Goal: Task Accomplishment & Management: Manage account settings

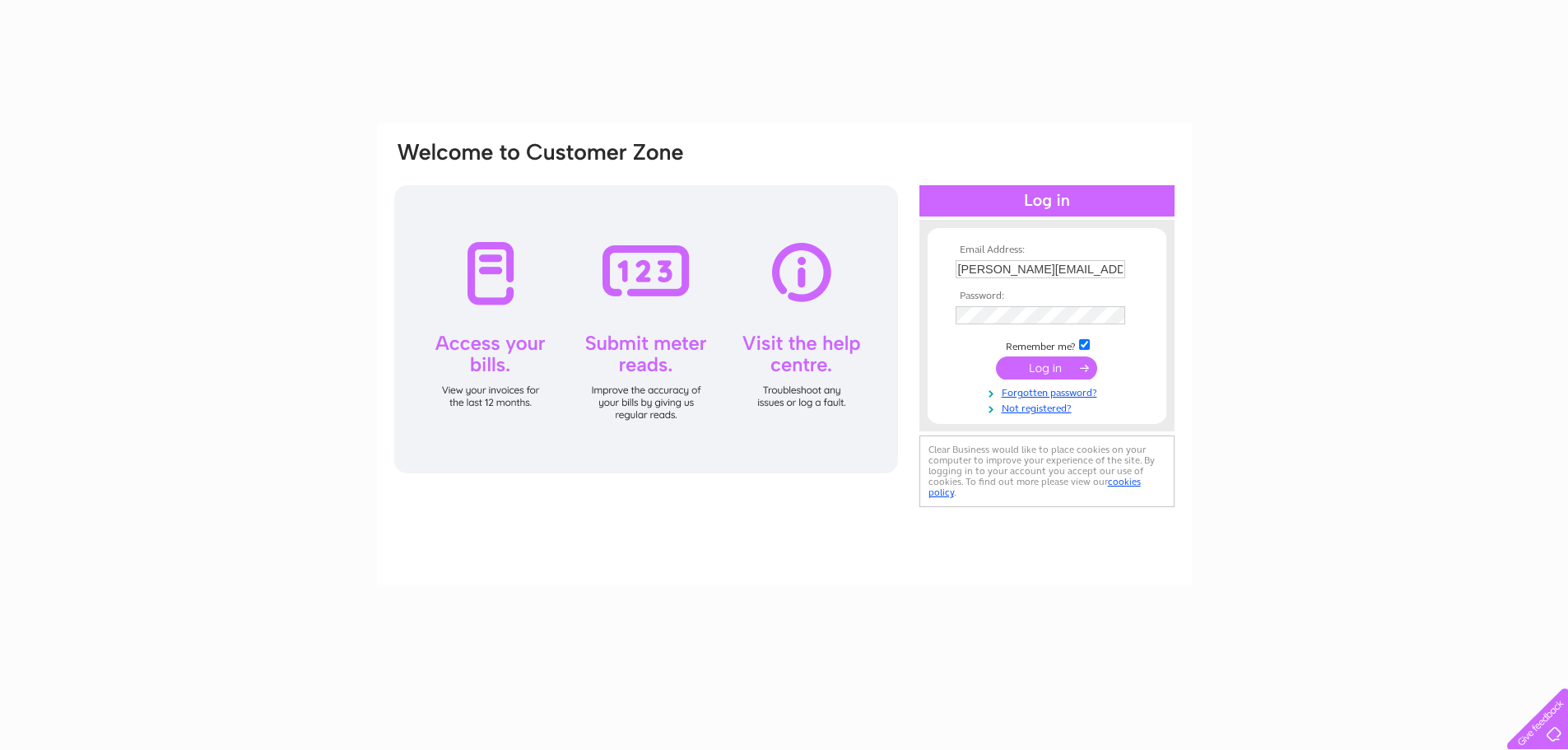
click at [1044, 370] on input "submit" at bounding box center [1046, 367] width 101 height 23
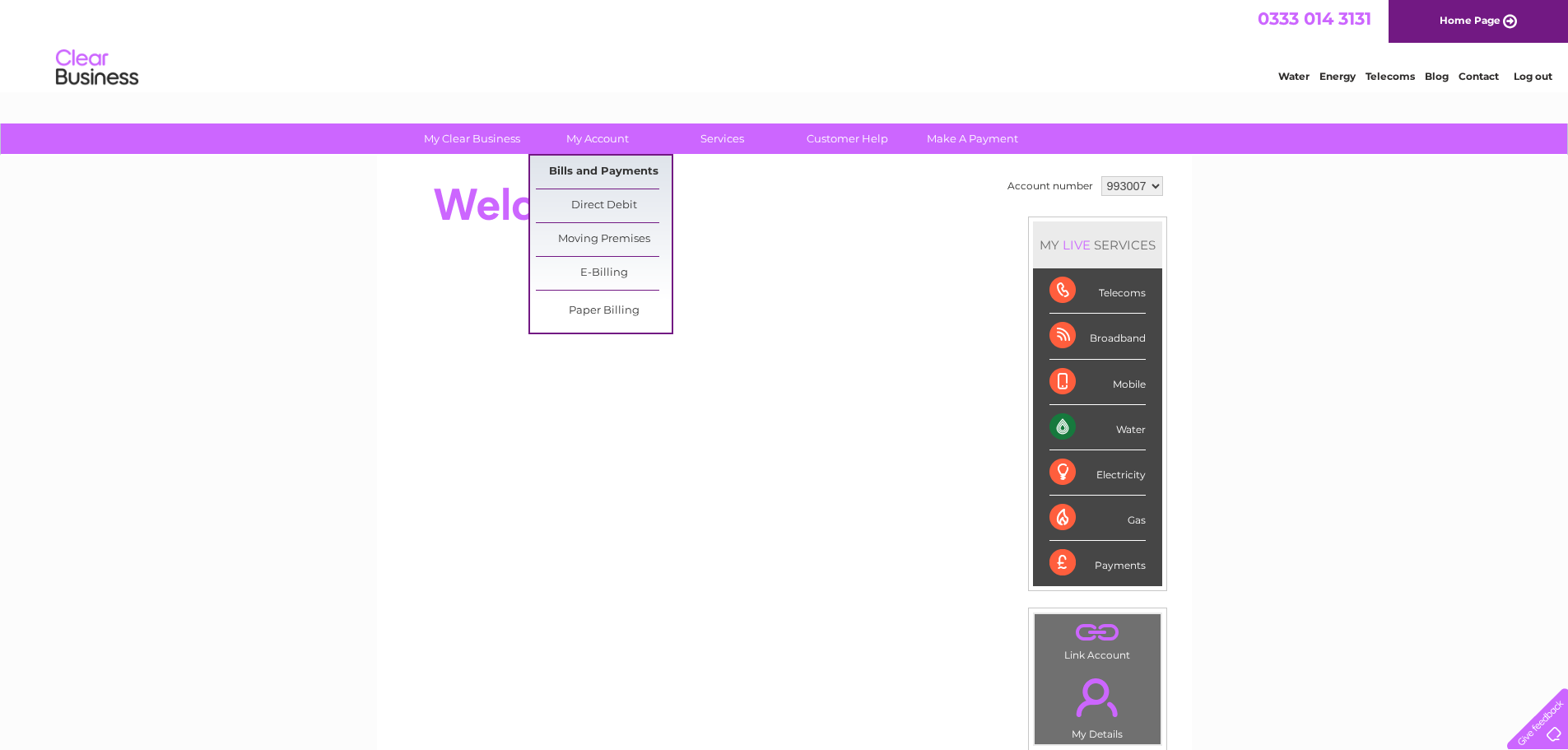
click at [586, 170] on link "Bills and Payments" at bounding box center [604, 172] width 136 height 33
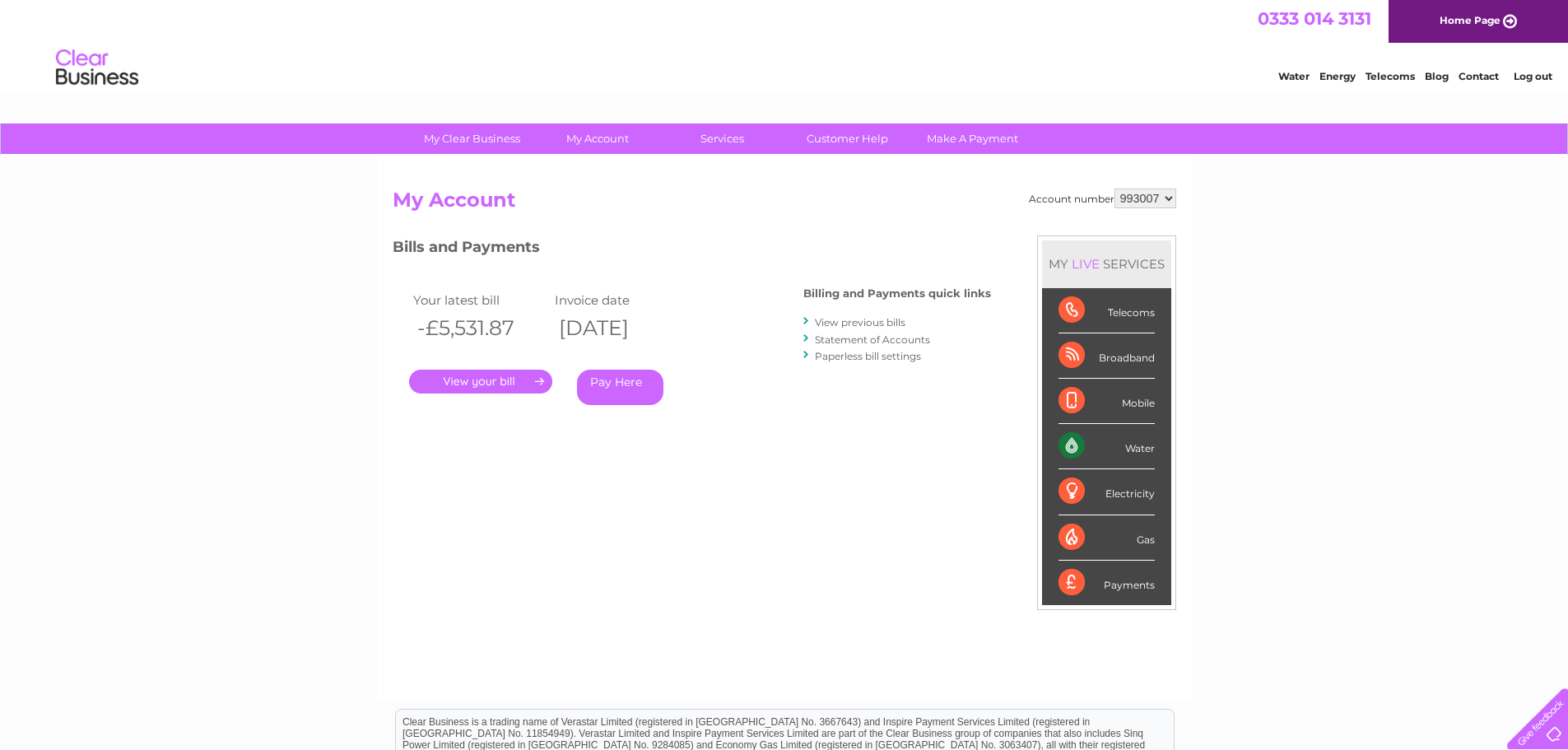
click at [496, 384] on link "." at bounding box center [481, 381] width 144 height 24
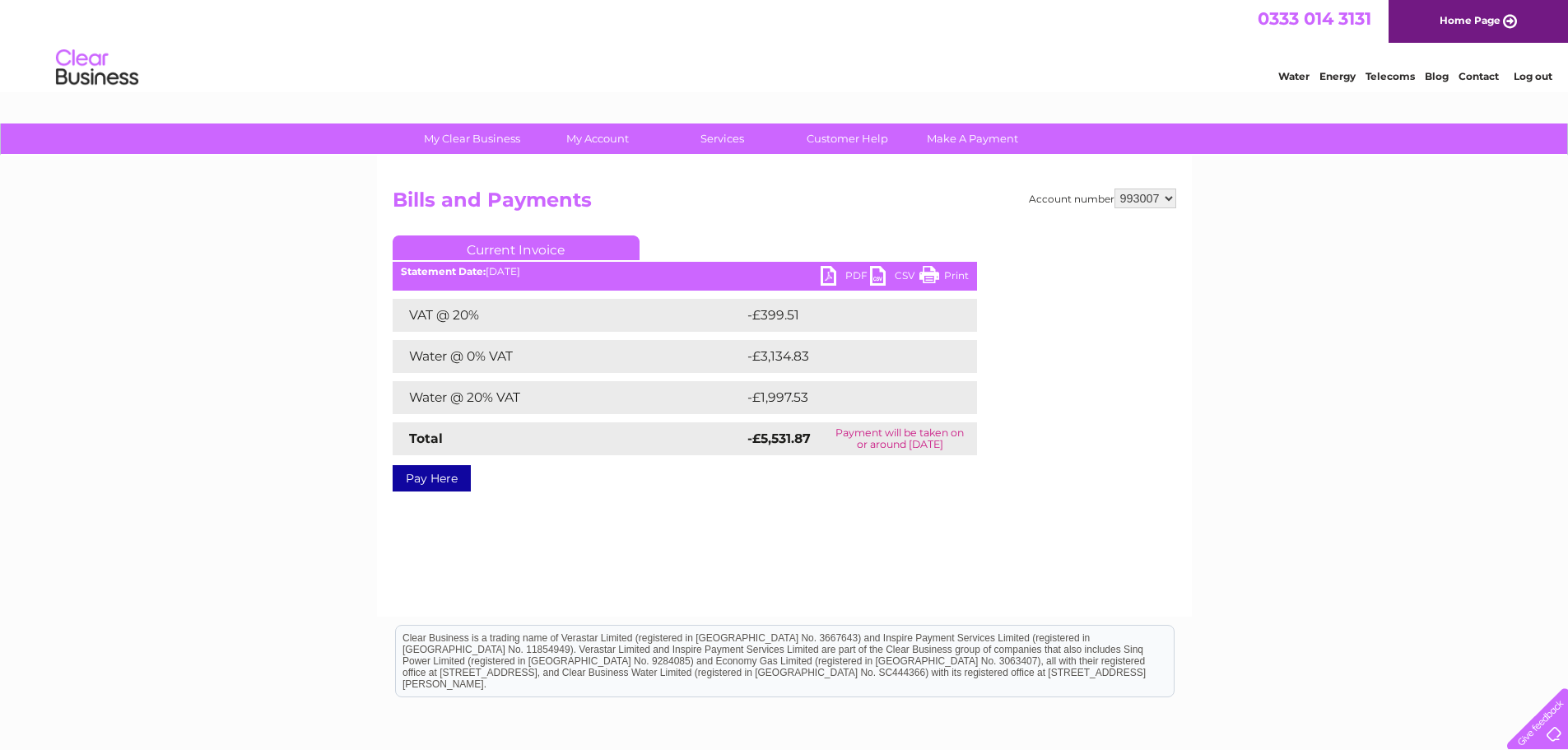
click at [834, 276] on link "PDF" at bounding box center [845, 277] width 49 height 24
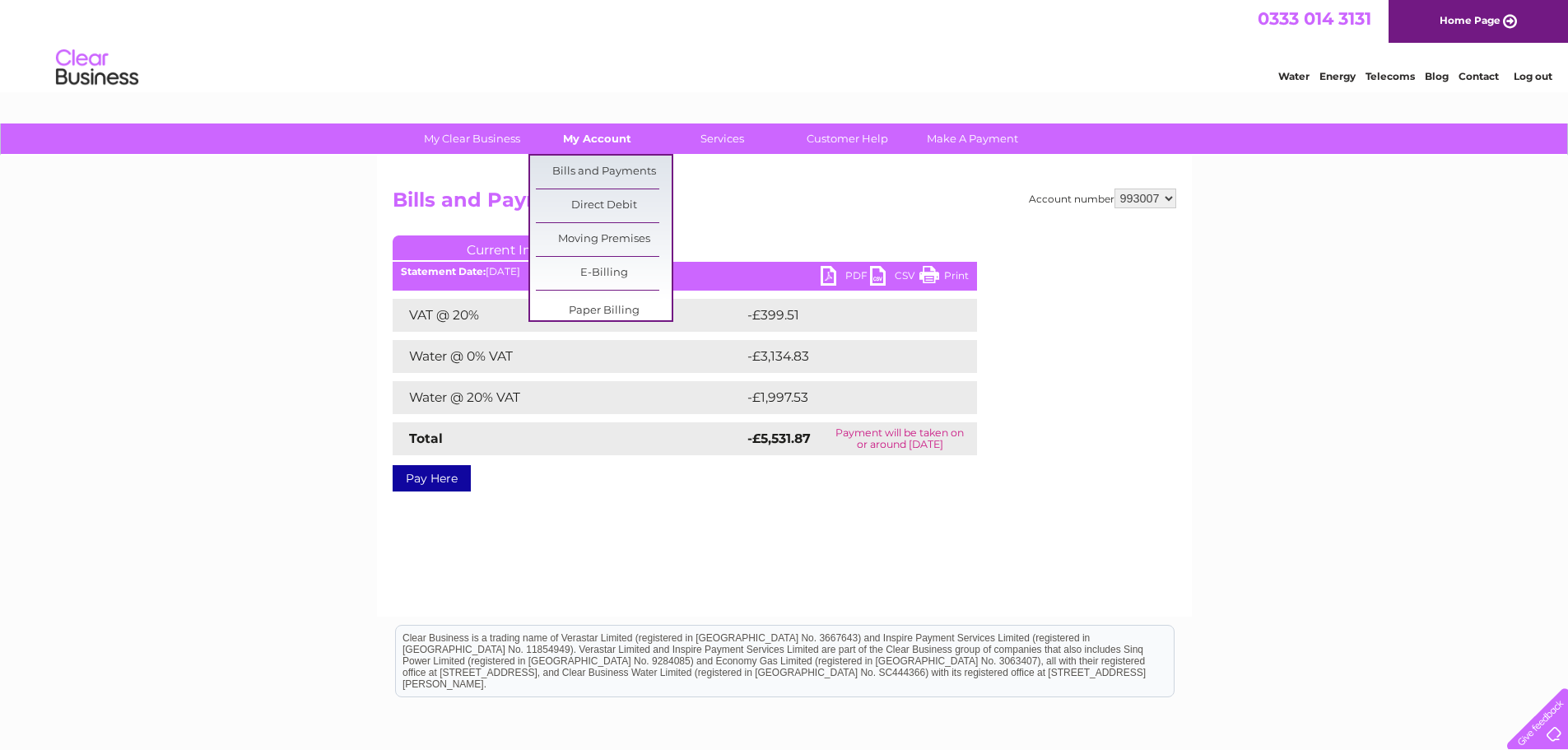
click at [589, 128] on link "My Account" at bounding box center [597, 139] width 136 height 30
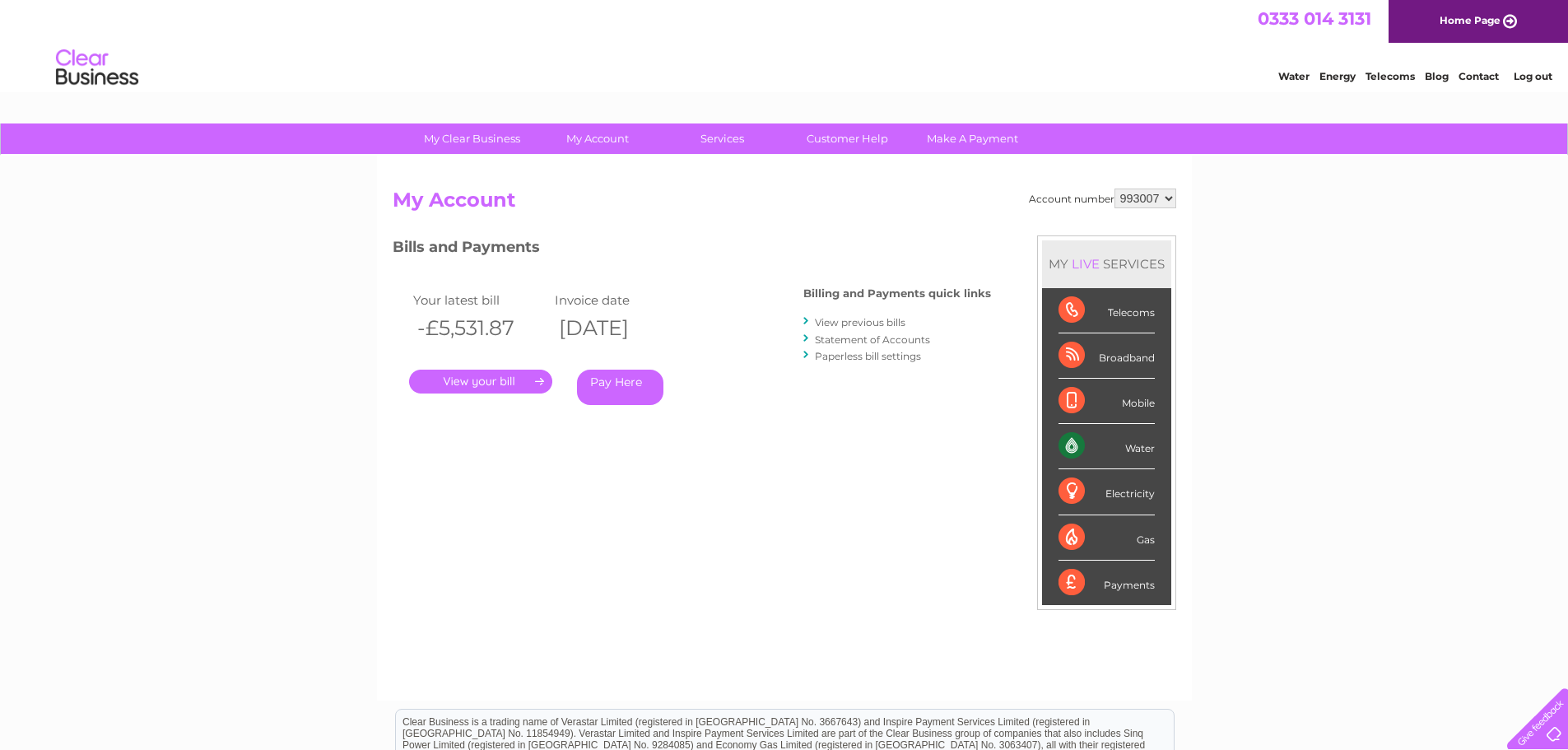
click at [515, 379] on link "." at bounding box center [481, 381] width 144 height 24
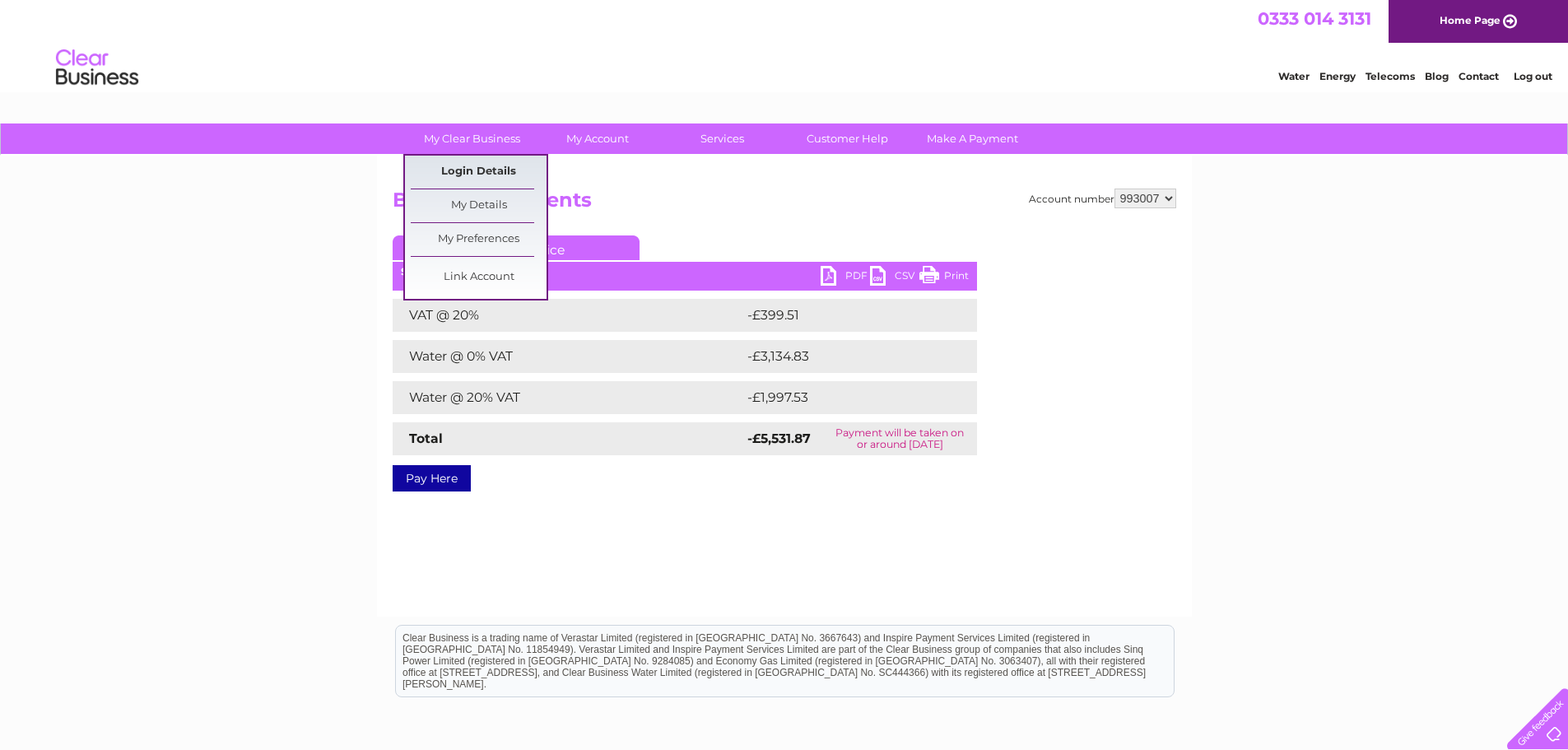
click at [462, 169] on link "Login Details" at bounding box center [479, 172] width 136 height 33
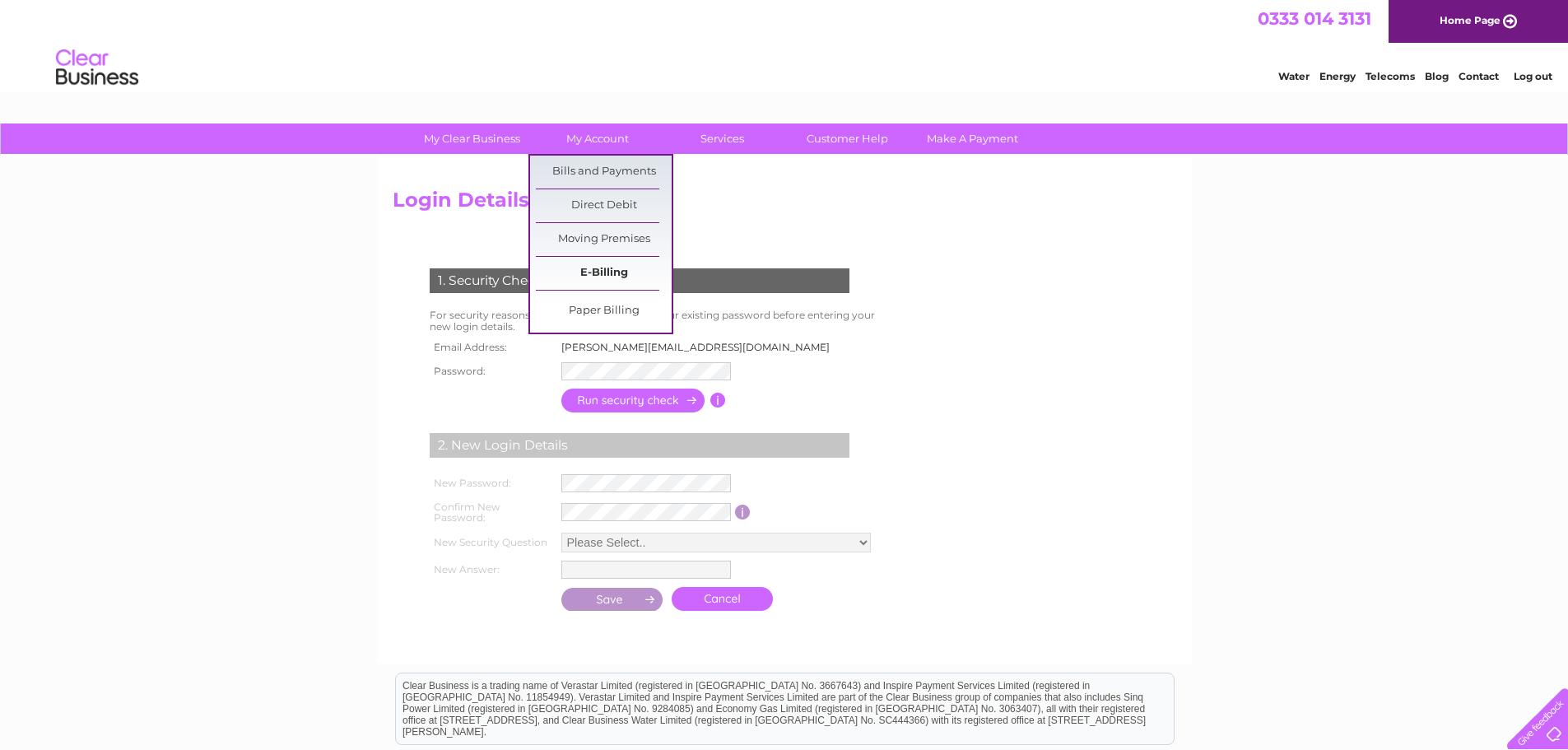
click at [606, 268] on link "E-Billing" at bounding box center [604, 273] width 136 height 33
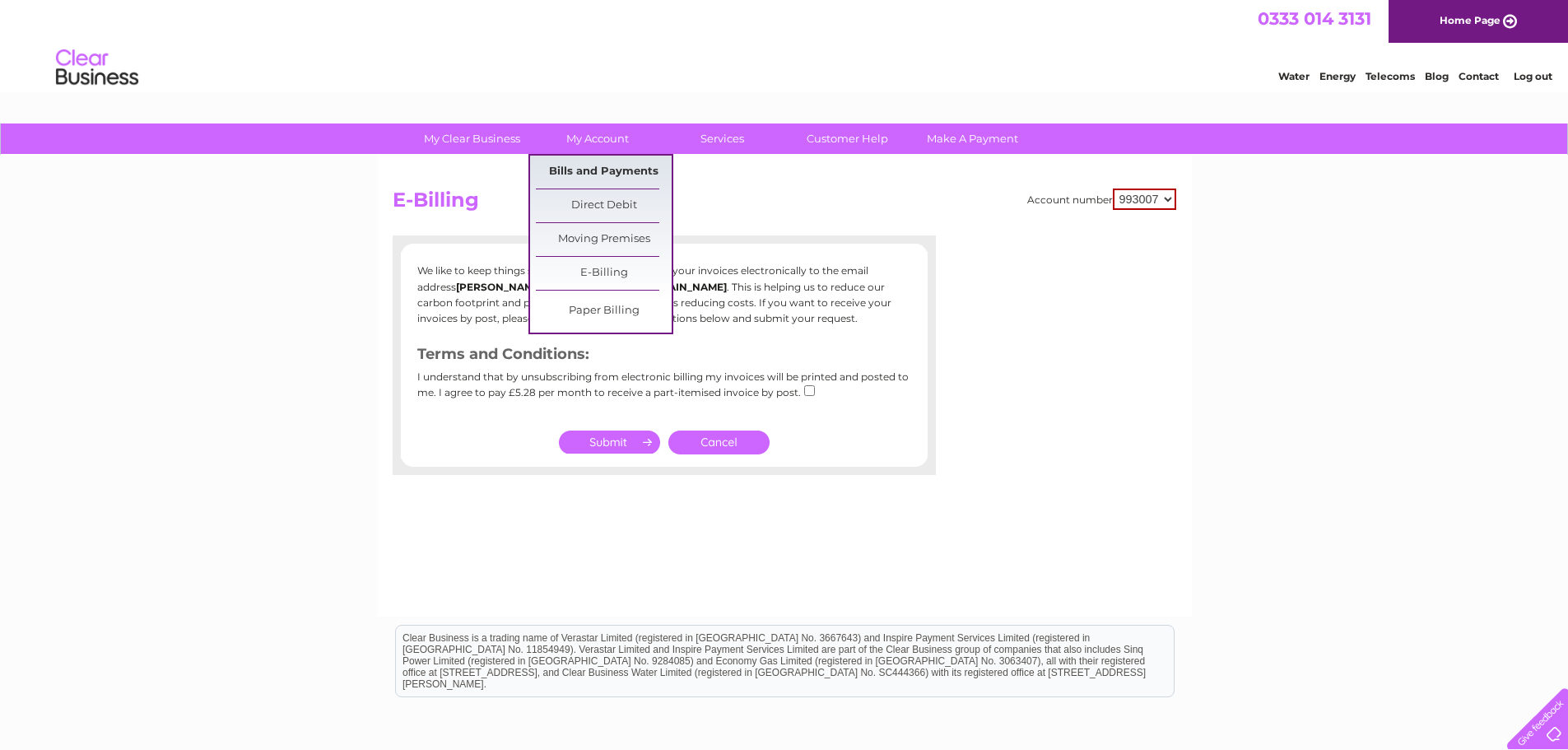
click at [601, 166] on link "Bills and Payments" at bounding box center [604, 172] width 136 height 33
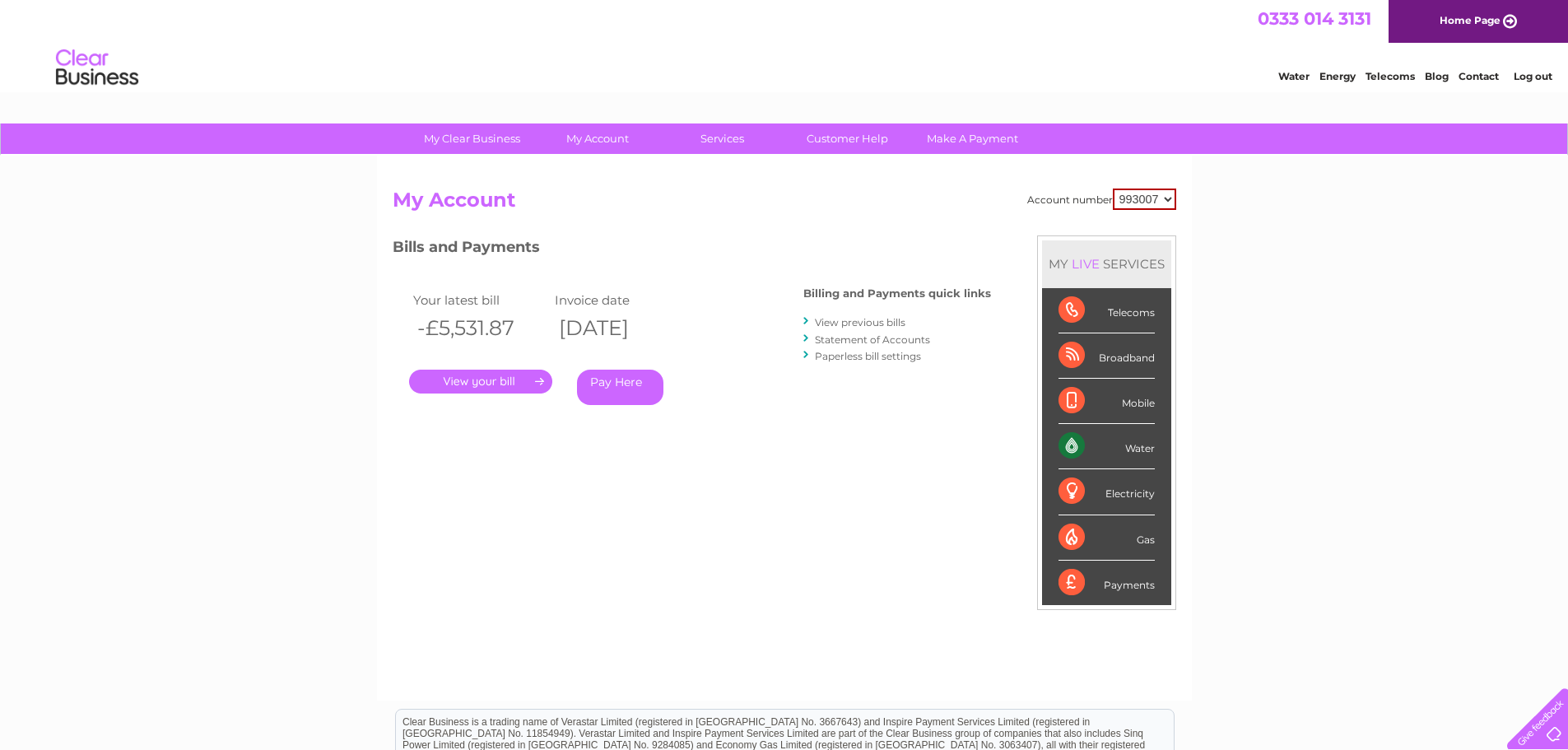
click at [1537, 79] on link "Log out" at bounding box center [1532, 76] width 39 height 12
